Goal: Communication & Community: Answer question/provide support

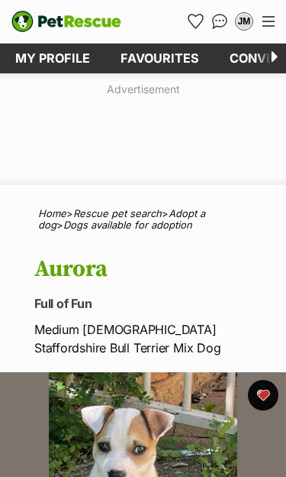
click at [162, 60] on link "Favourites" at bounding box center [159, 59] width 109 height 30
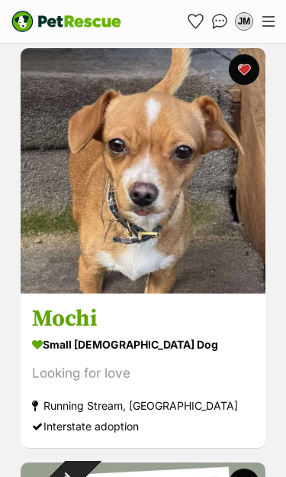
scroll to position [2403, 0]
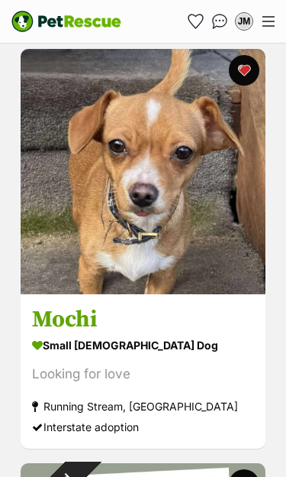
click at [165, 275] on img at bounding box center [143, 171] width 245 height 245
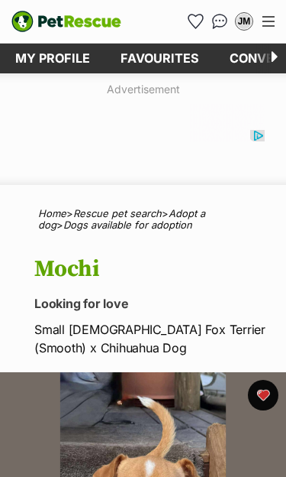
click at [159, 60] on link "Favourites" at bounding box center [159, 59] width 109 height 30
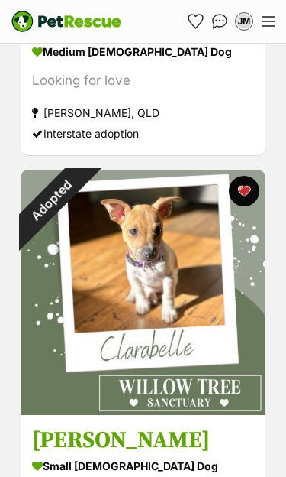
scroll to position [6279, 0]
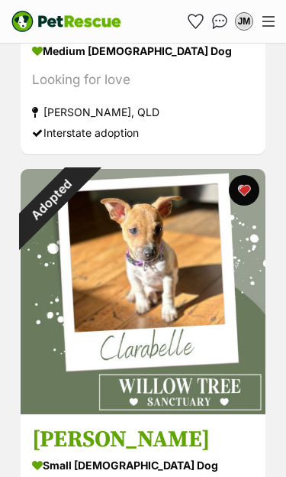
click at [222, 18] on img "Conversations" at bounding box center [220, 21] width 16 height 15
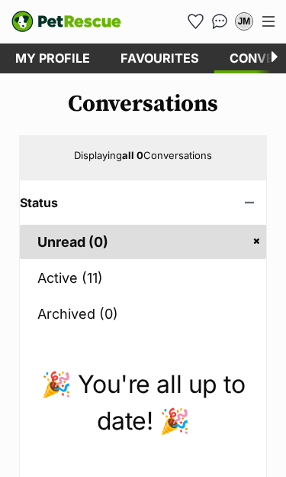
click at [62, 273] on link "Active (11)" at bounding box center [143, 277] width 247 height 34
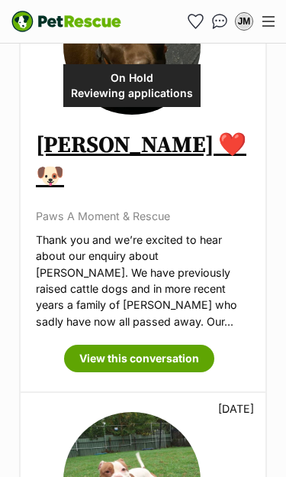
scroll to position [3781, 0]
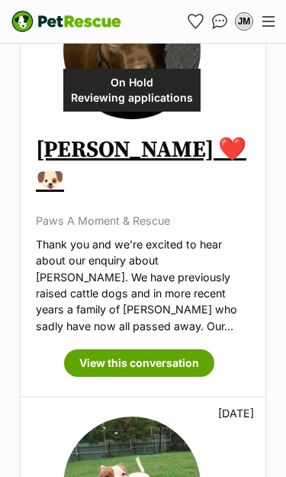
click at [146, 349] on link "View this conversation" at bounding box center [139, 362] width 150 height 27
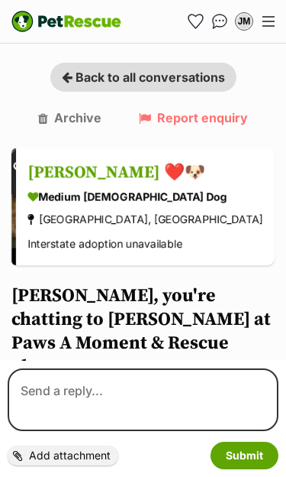
click at [107, 82] on span "Back to all conversations" at bounding box center [151, 77] width 150 height 15
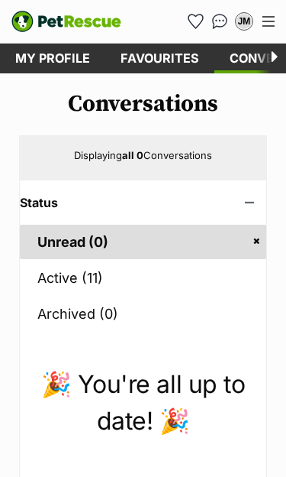
click at [60, 276] on link "Active (11)" at bounding box center [143, 277] width 247 height 34
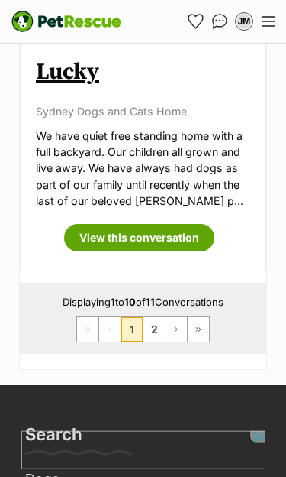
scroll to position [4295, 0]
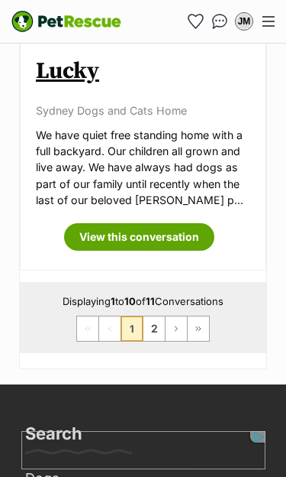
click at [157, 316] on link "2" at bounding box center [154, 328] width 21 height 24
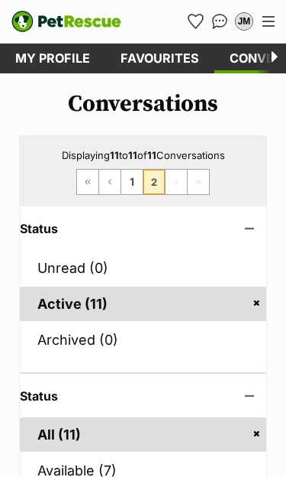
click at [255, 56] on link "Conversations" at bounding box center [284, 59] width 139 height 30
